Goal: Task Accomplishment & Management: Use online tool/utility

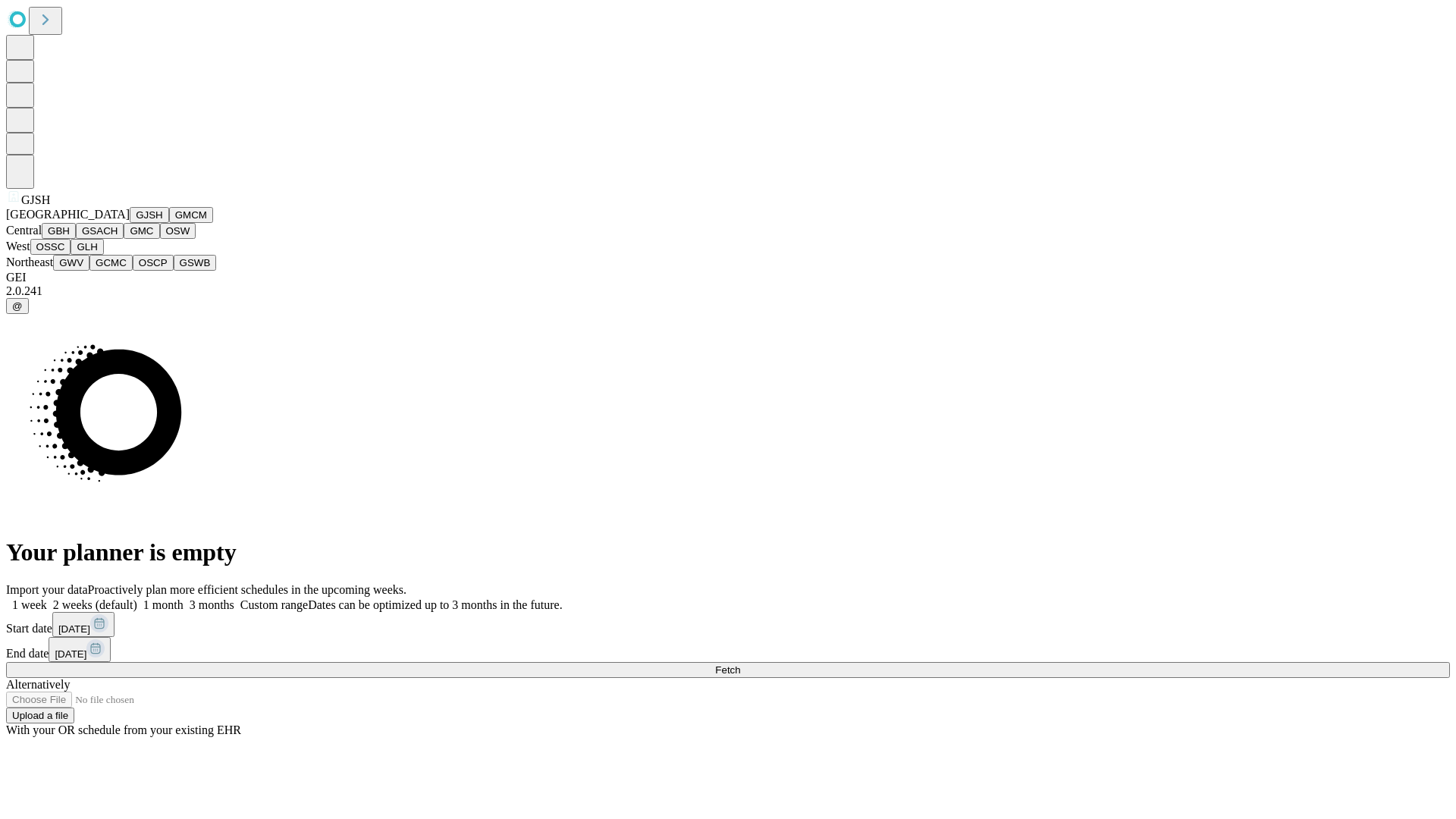
click at [129, 223] on button "GJSH" at bounding box center [149, 215] width 39 height 16
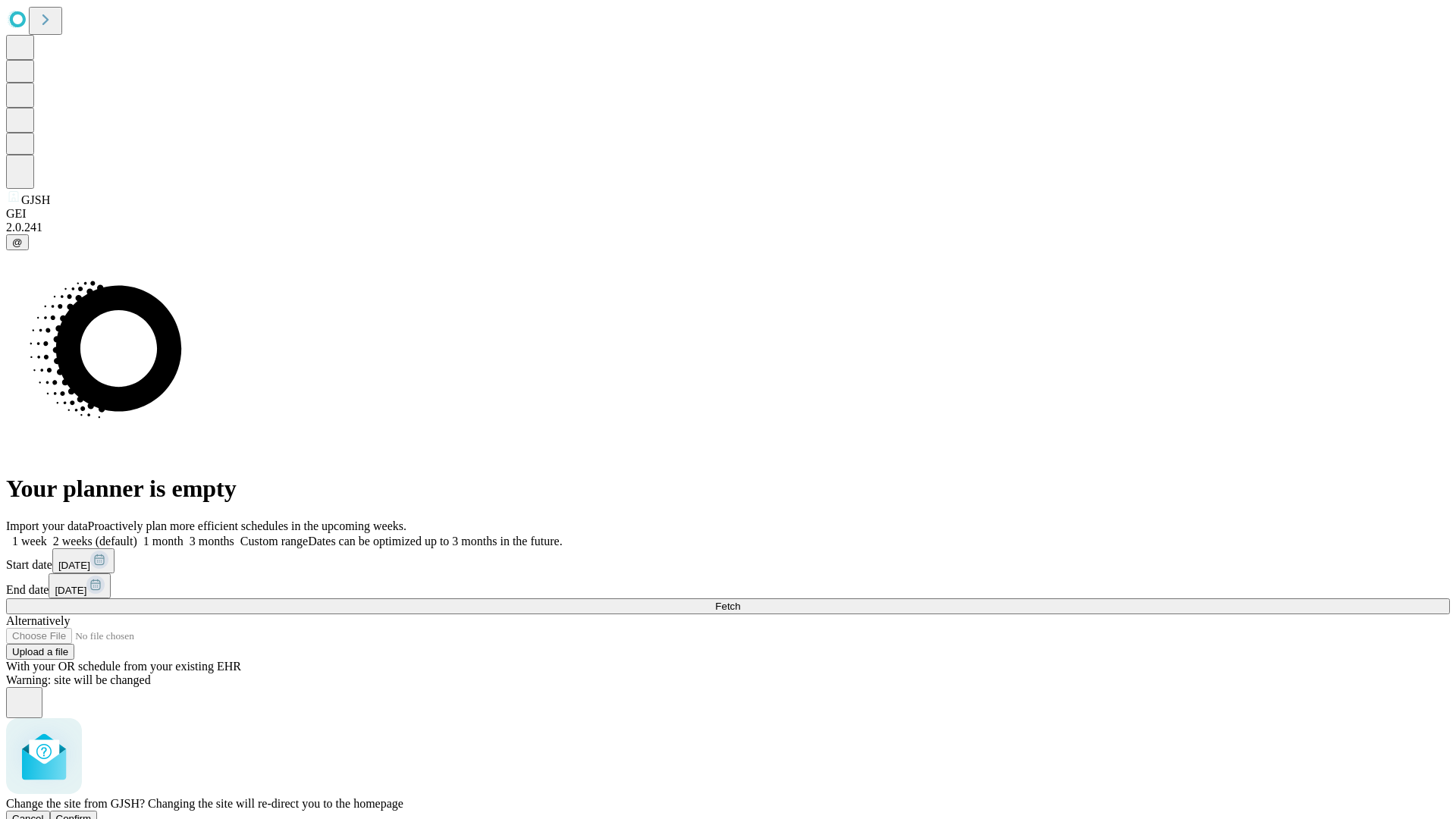
click at [92, 813] on span "Confirm" at bounding box center [73, 818] width 36 height 11
click at [184, 534] on label "1 month" at bounding box center [160, 540] width 47 height 13
click at [740, 600] on span "Fetch" at bounding box center [728, 606] width 25 height 11
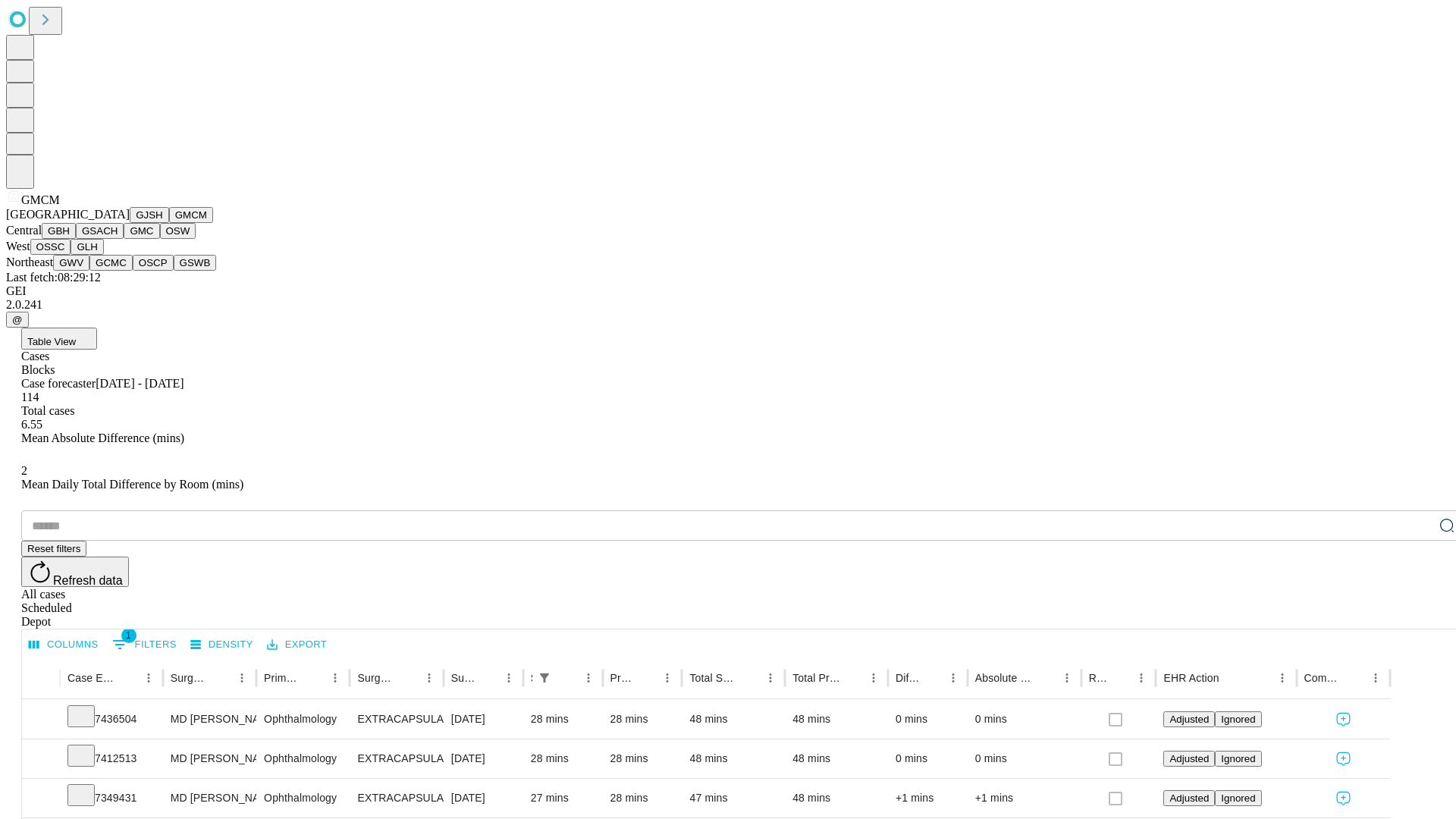
click at [76, 239] on button "GBH" at bounding box center [58, 230] width 34 height 16
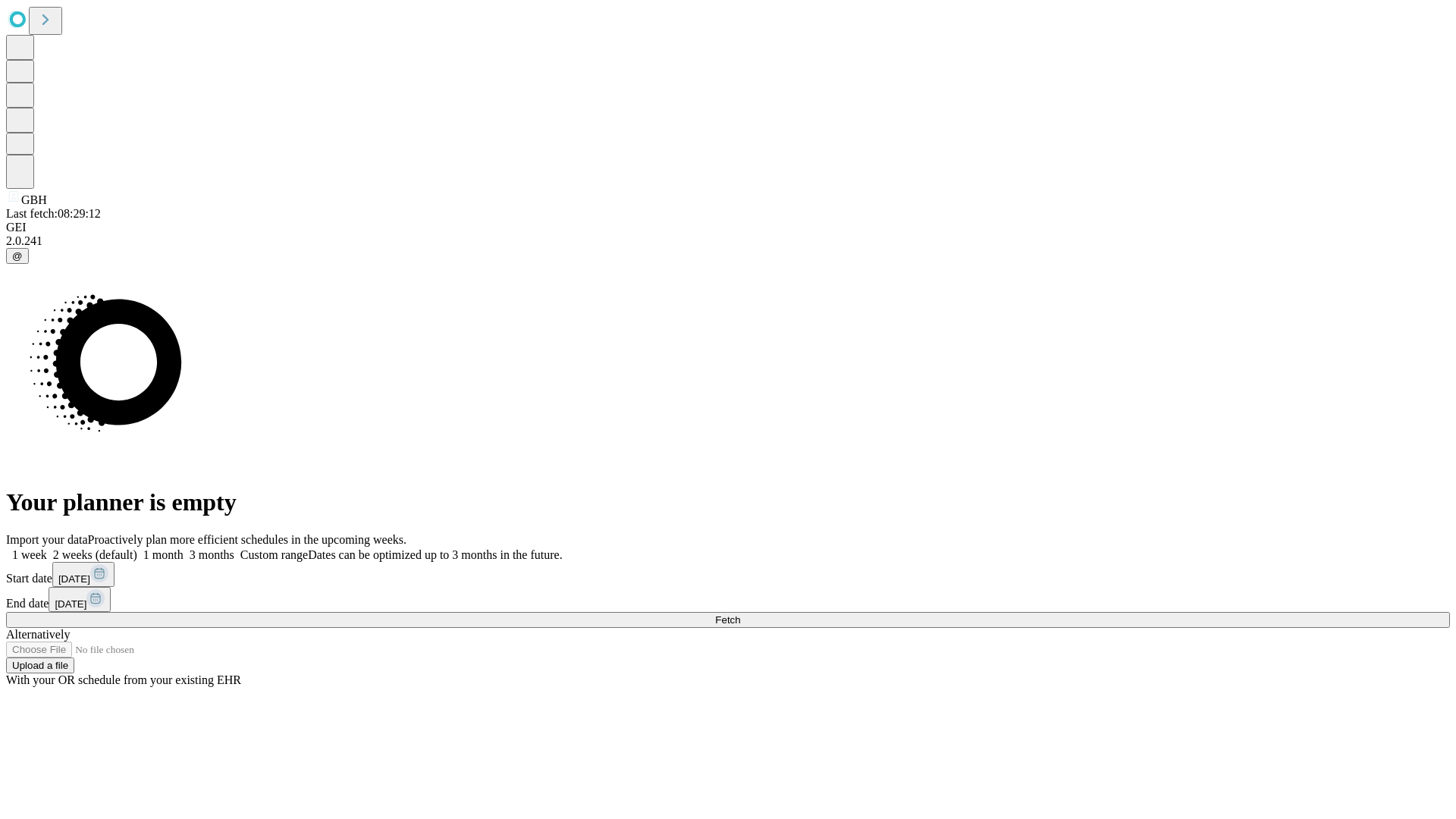
click at [184, 548] on label "1 month" at bounding box center [160, 555] width 47 height 13
click at [740, 614] on span "Fetch" at bounding box center [728, 619] width 25 height 11
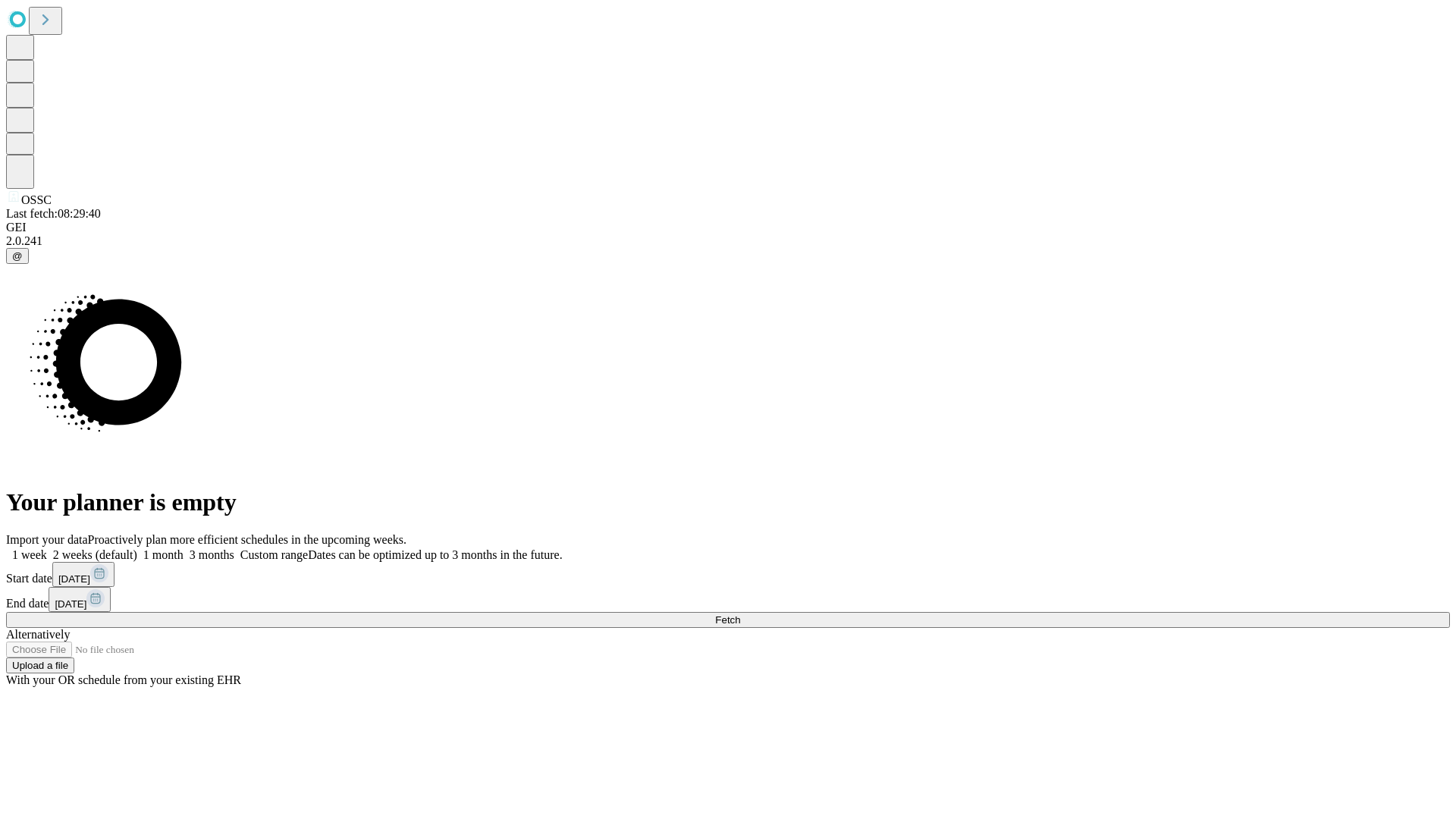
click at [184, 548] on label "1 month" at bounding box center [160, 555] width 47 height 13
click at [740, 614] on span "Fetch" at bounding box center [728, 619] width 25 height 11
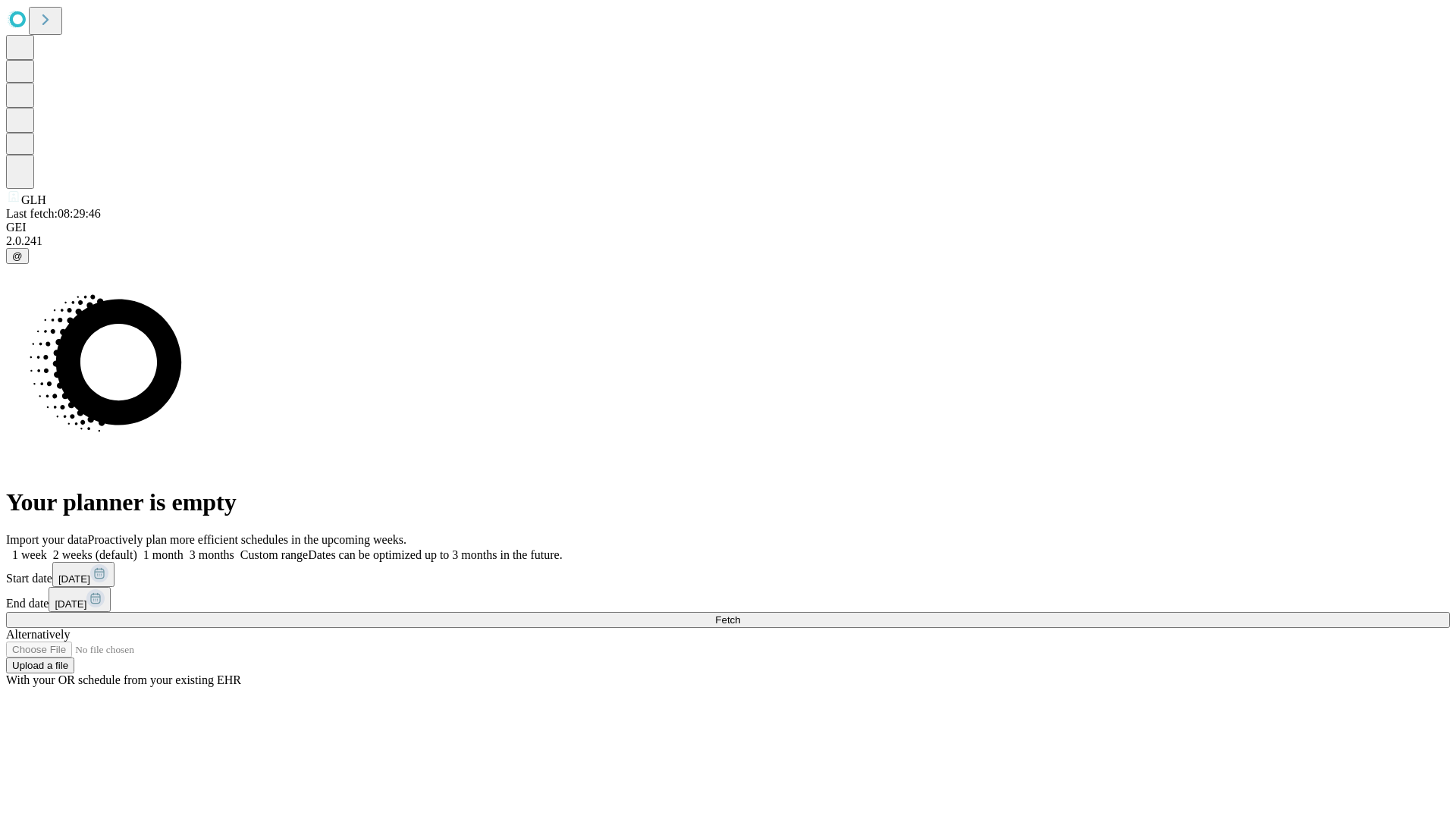
click at [184, 548] on label "1 month" at bounding box center [160, 555] width 47 height 13
click at [740, 614] on span "Fetch" at bounding box center [728, 619] width 25 height 11
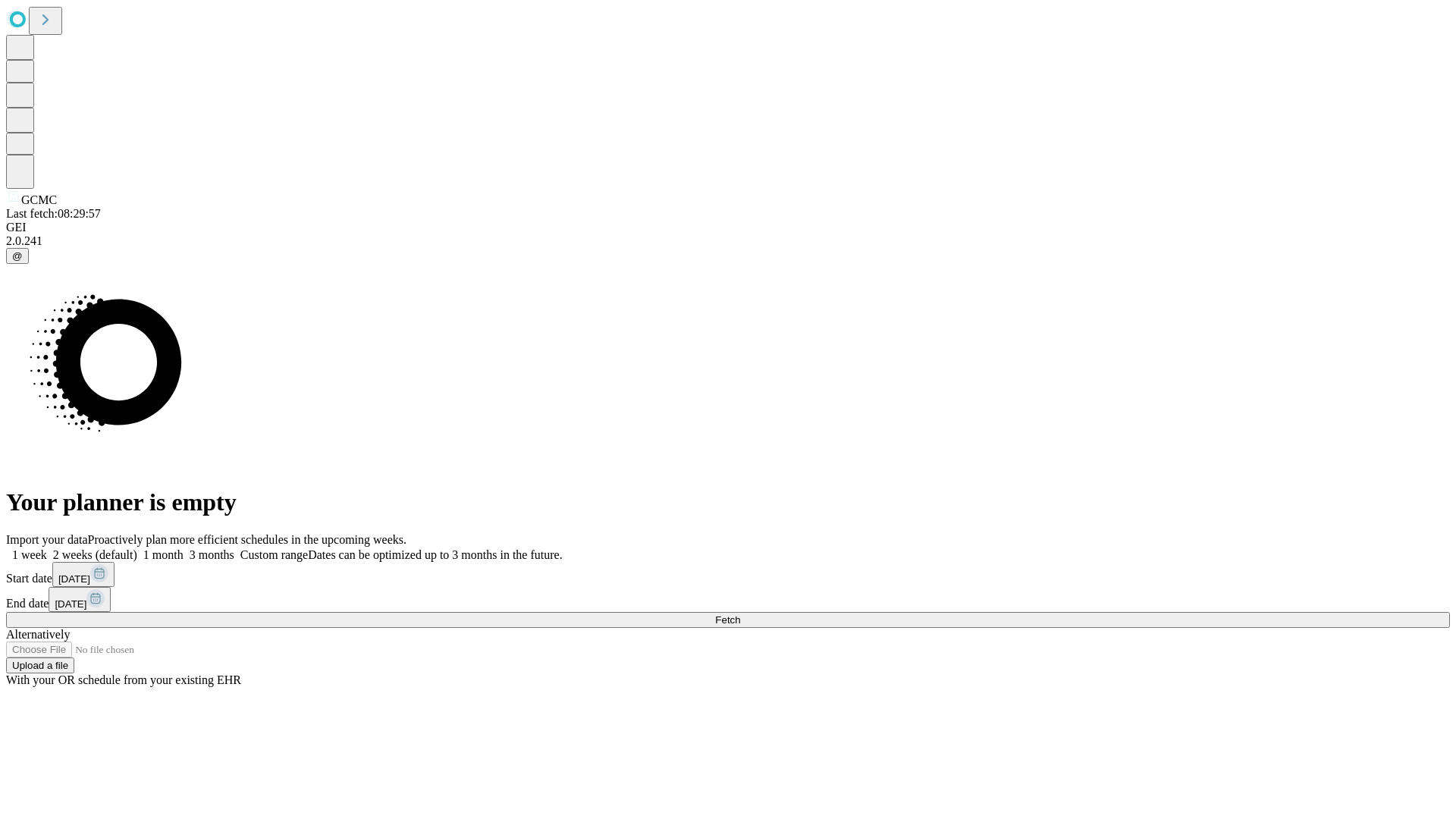
click at [740, 614] on span "Fetch" at bounding box center [728, 619] width 25 height 11
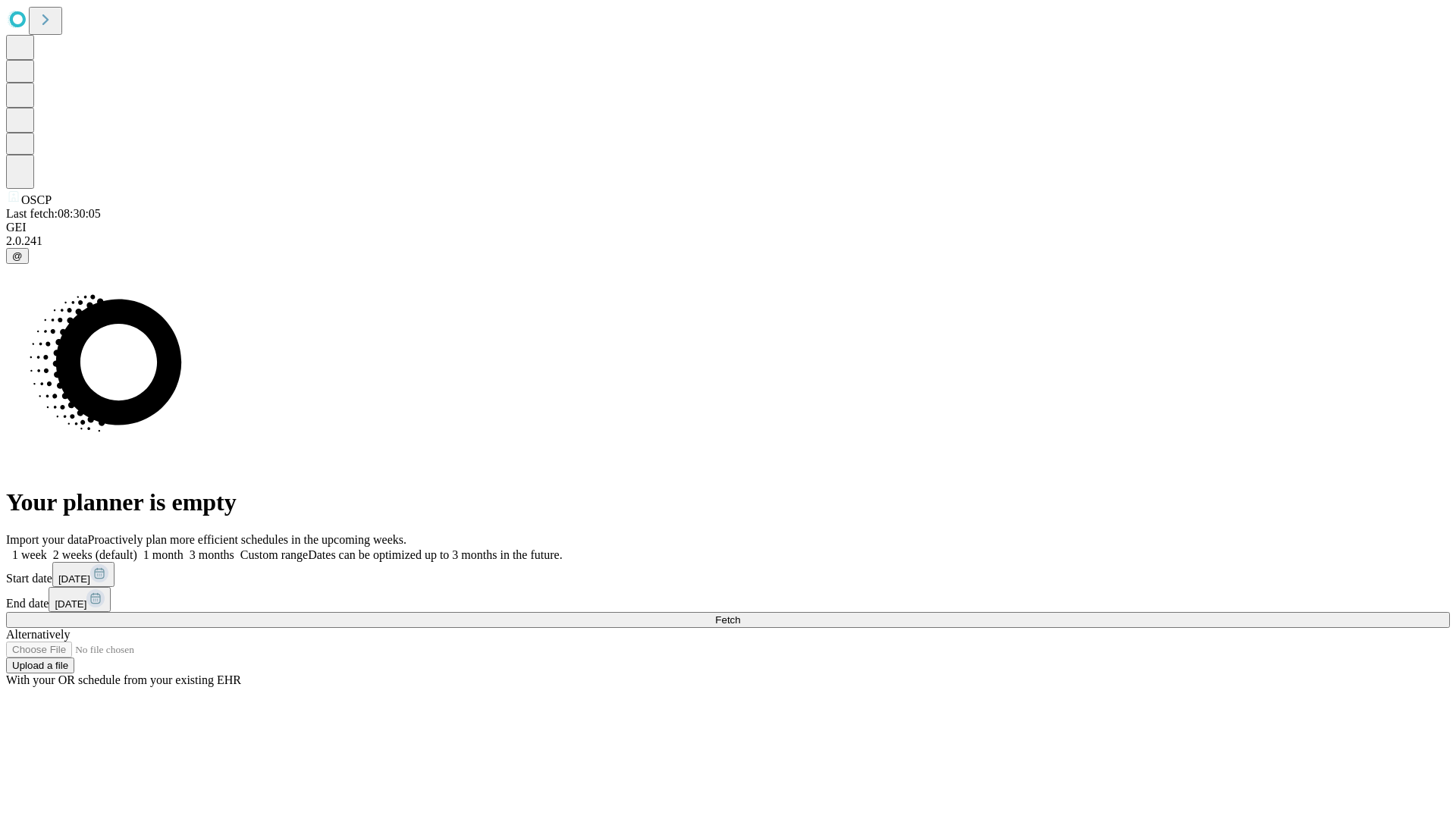
click at [184, 548] on label "1 month" at bounding box center [160, 555] width 47 height 13
click at [740, 614] on span "Fetch" at bounding box center [728, 619] width 25 height 11
